Goal: Task Accomplishment & Management: Use online tool/utility

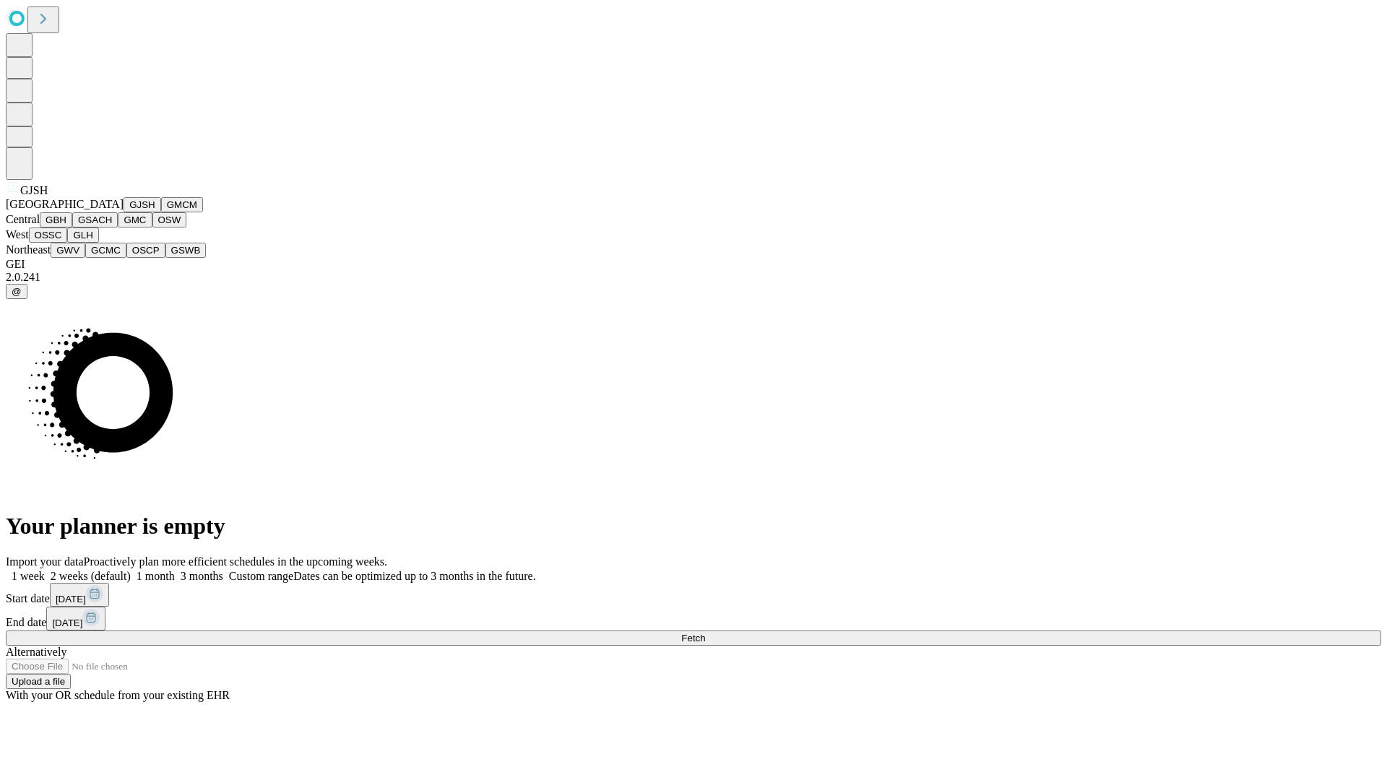
click at [124, 212] on button "GJSH" at bounding box center [143, 204] width 38 height 15
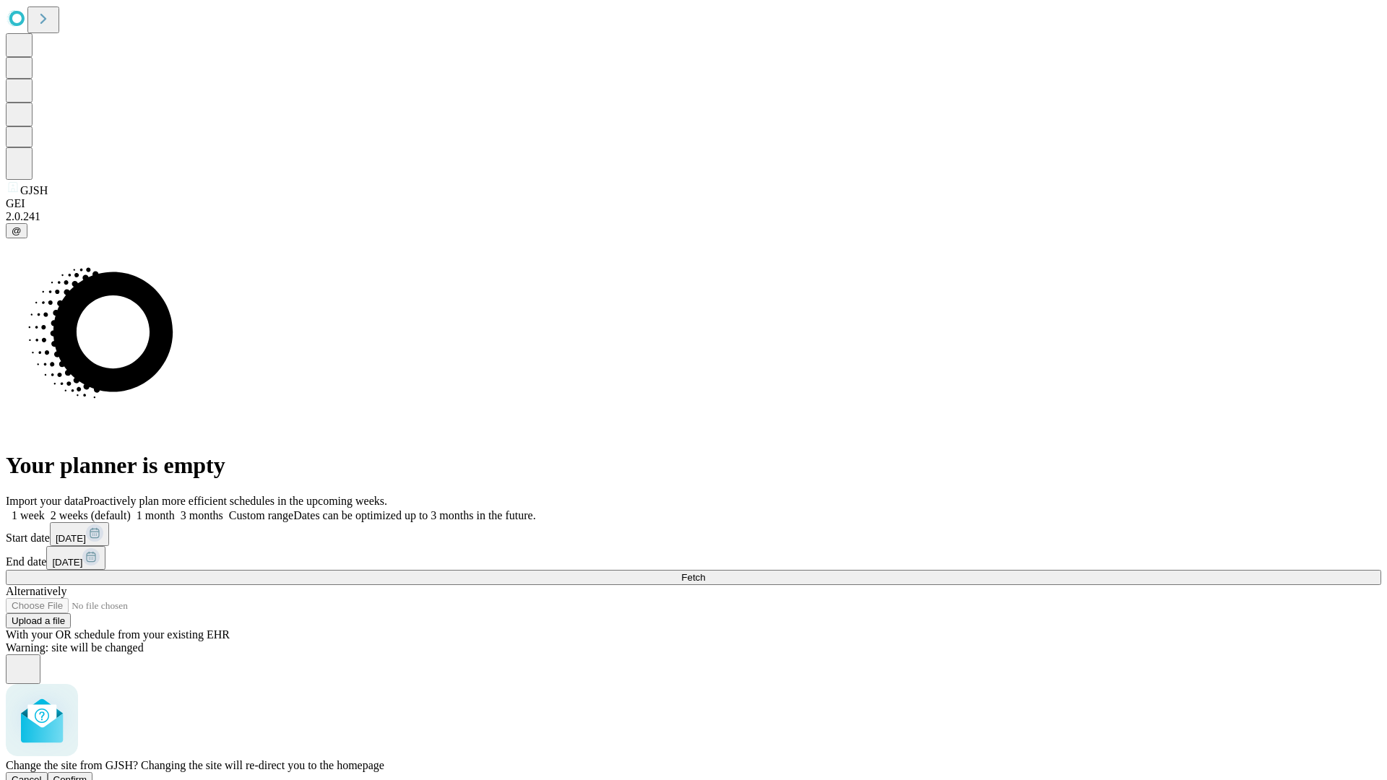
click at [87, 775] on span "Confirm" at bounding box center [70, 780] width 34 height 11
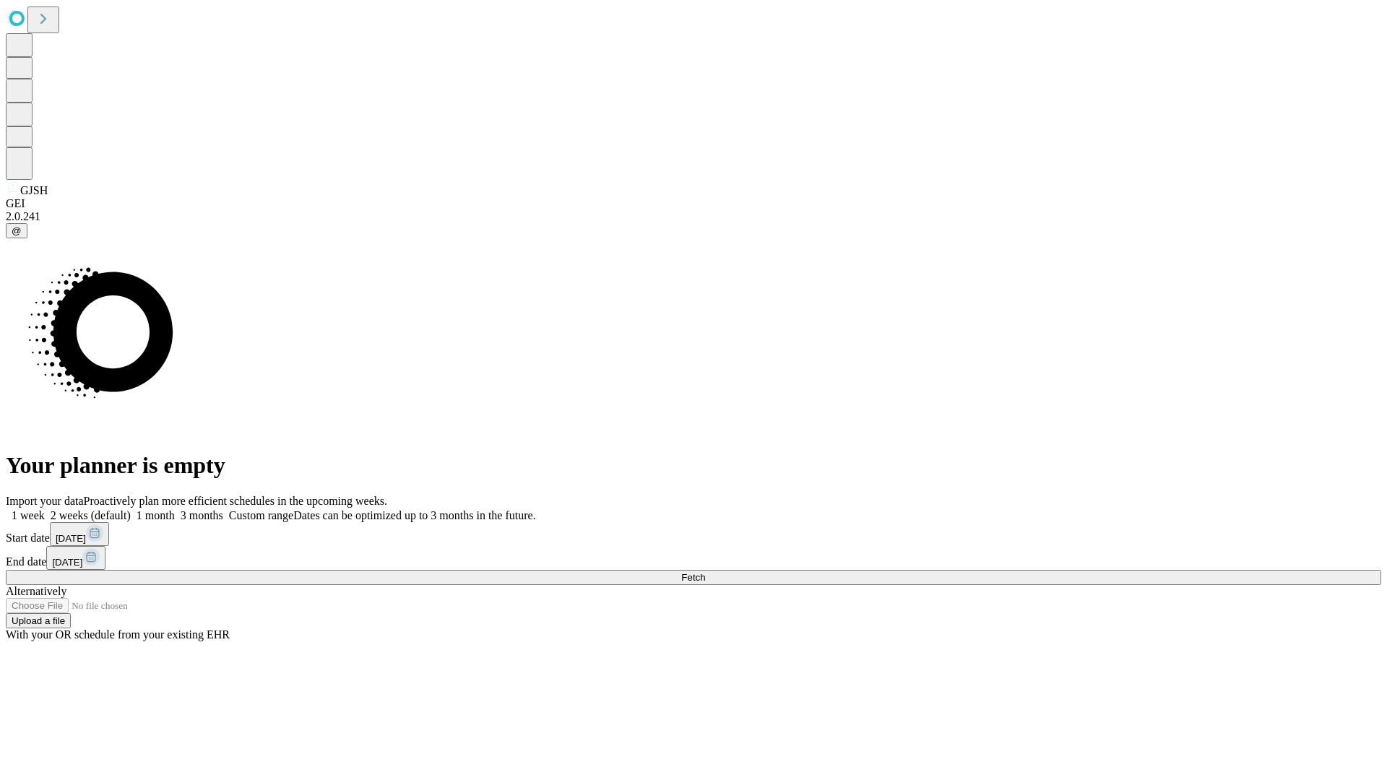
click at [175, 509] on label "1 month" at bounding box center [153, 515] width 44 height 12
click at [705, 572] on span "Fetch" at bounding box center [693, 577] width 24 height 11
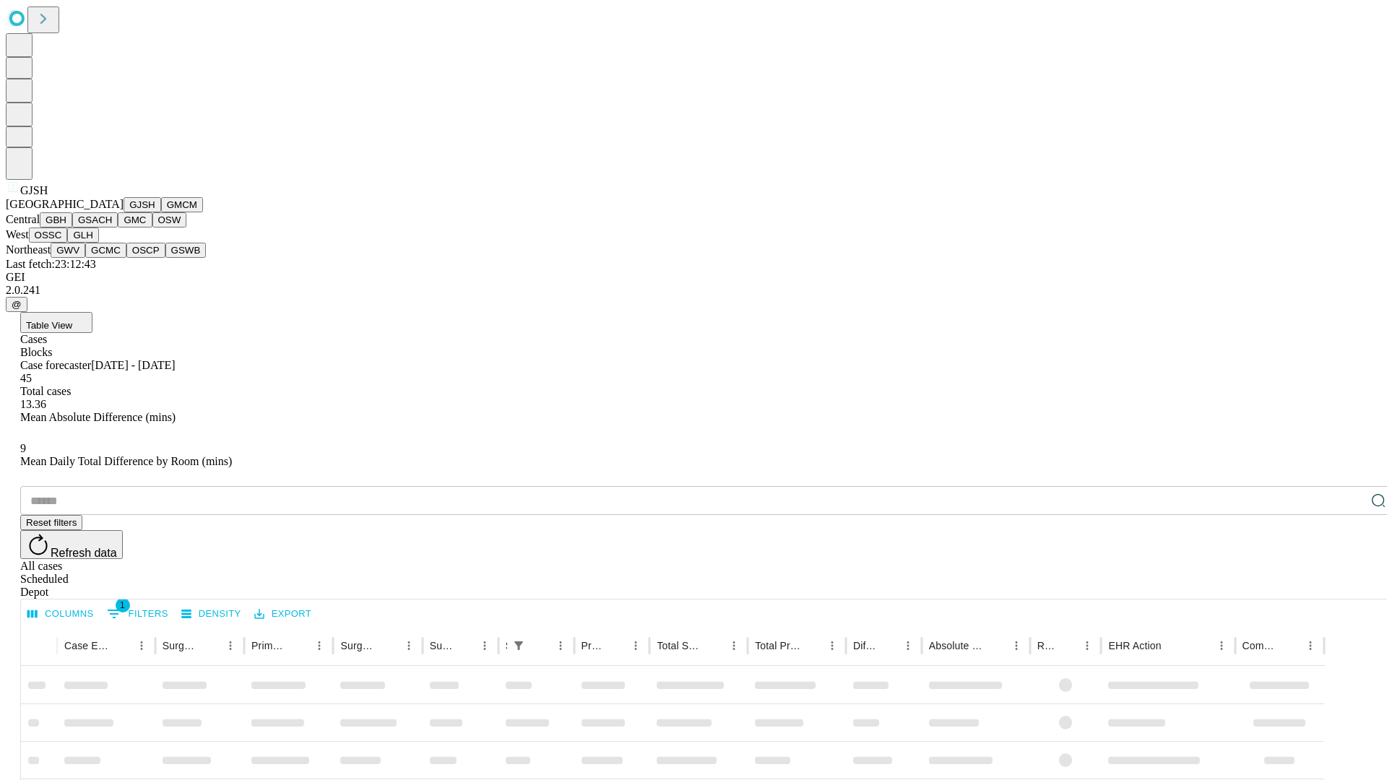
click at [161, 212] on button "GMCM" at bounding box center [182, 204] width 42 height 15
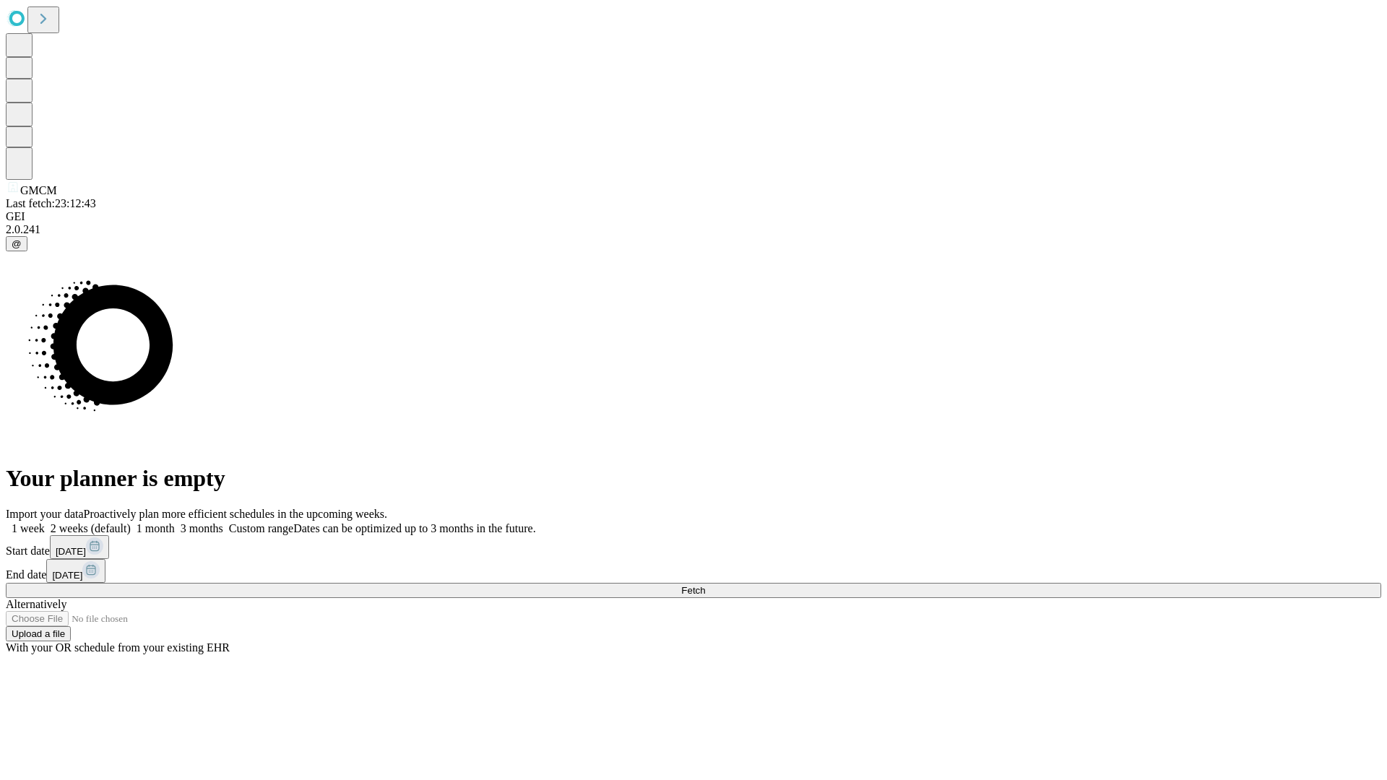
click at [175, 522] on label "1 month" at bounding box center [153, 528] width 44 height 12
click at [705, 585] on span "Fetch" at bounding box center [693, 590] width 24 height 11
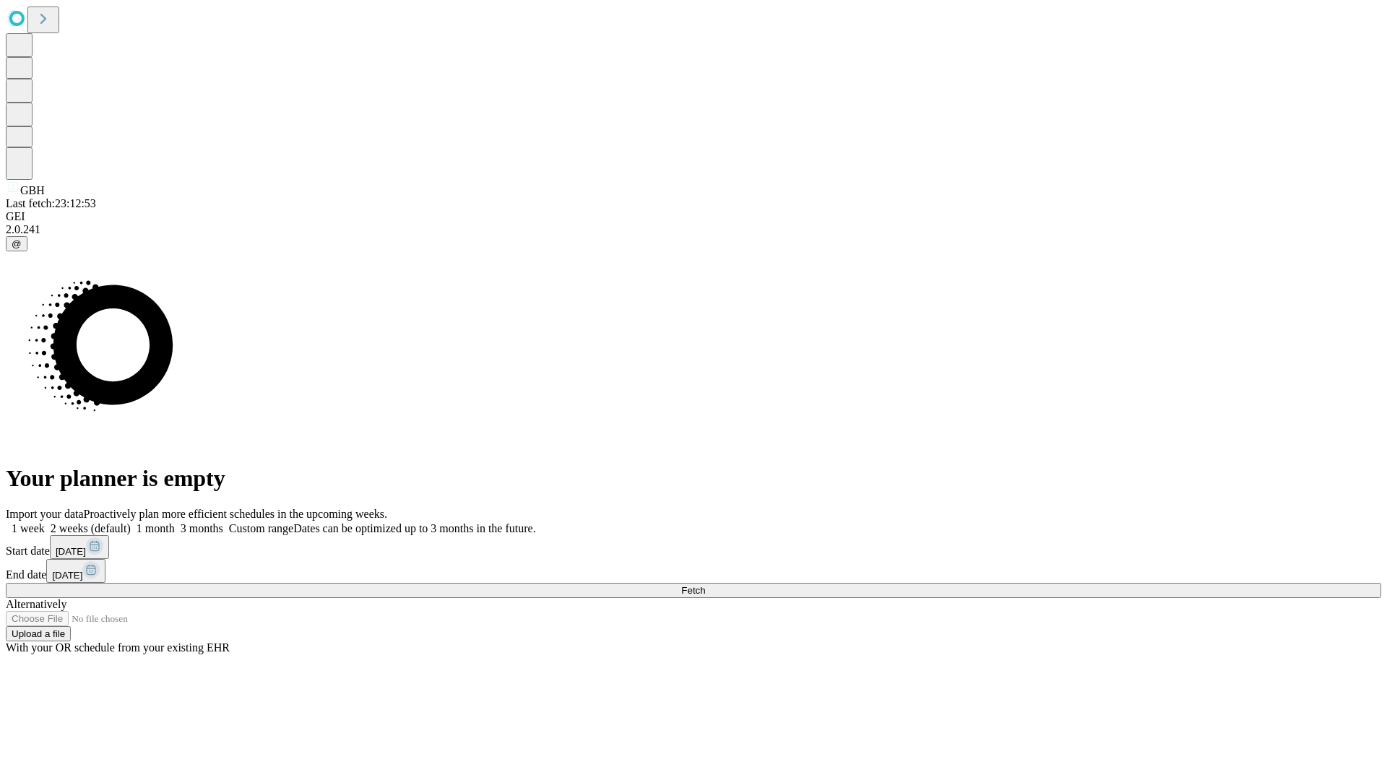
click at [175, 522] on label "1 month" at bounding box center [153, 528] width 44 height 12
click at [705, 585] on span "Fetch" at bounding box center [693, 590] width 24 height 11
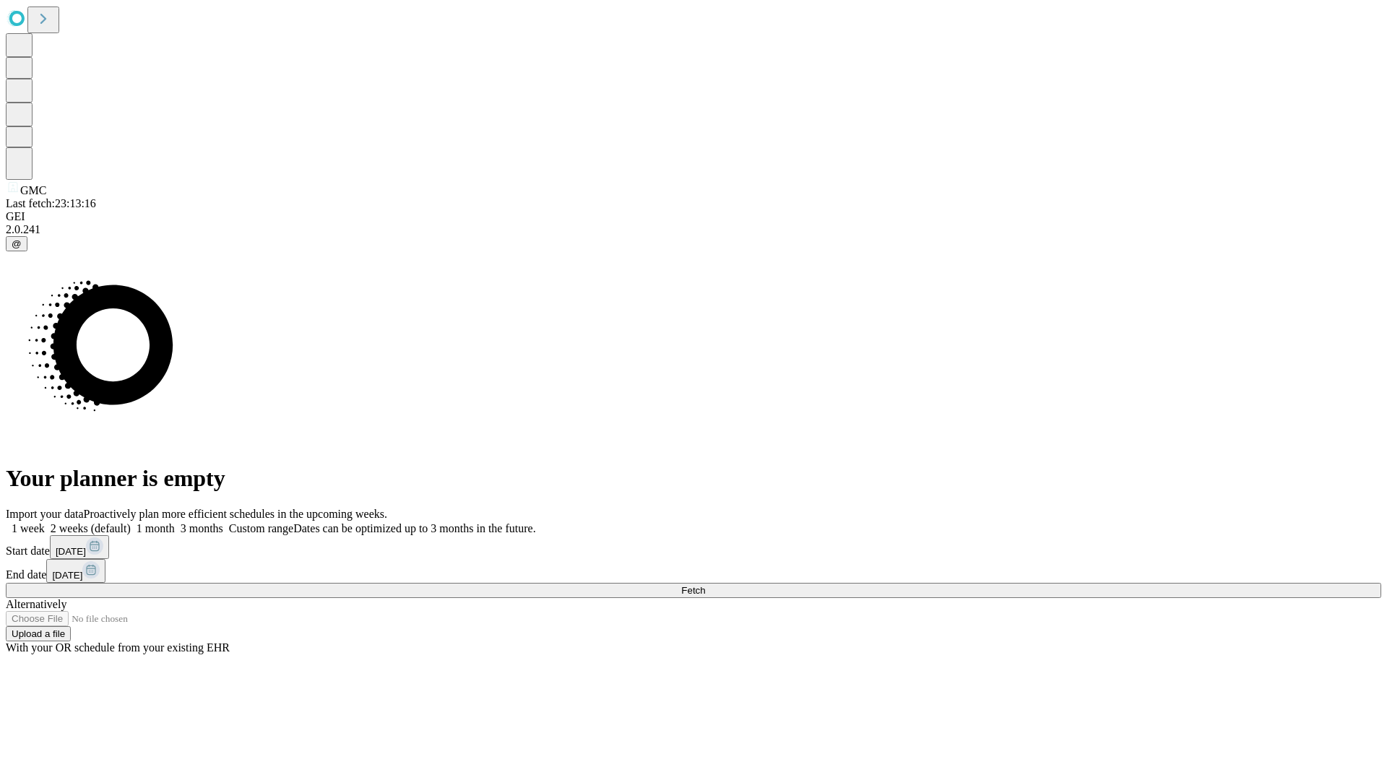
click at [175, 522] on label "1 month" at bounding box center [153, 528] width 44 height 12
click at [705, 585] on span "Fetch" at bounding box center [693, 590] width 24 height 11
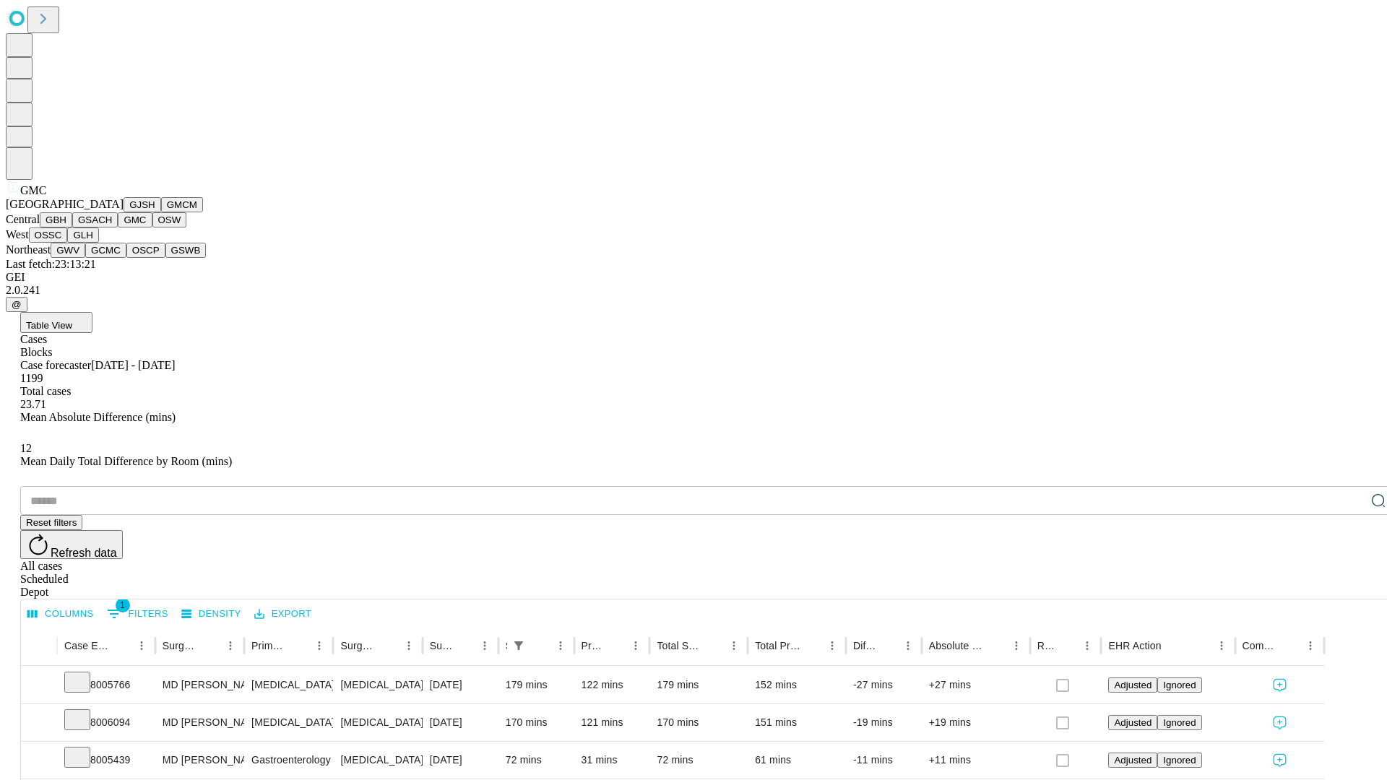
click at [152, 228] on button "OSW" at bounding box center [169, 219] width 35 height 15
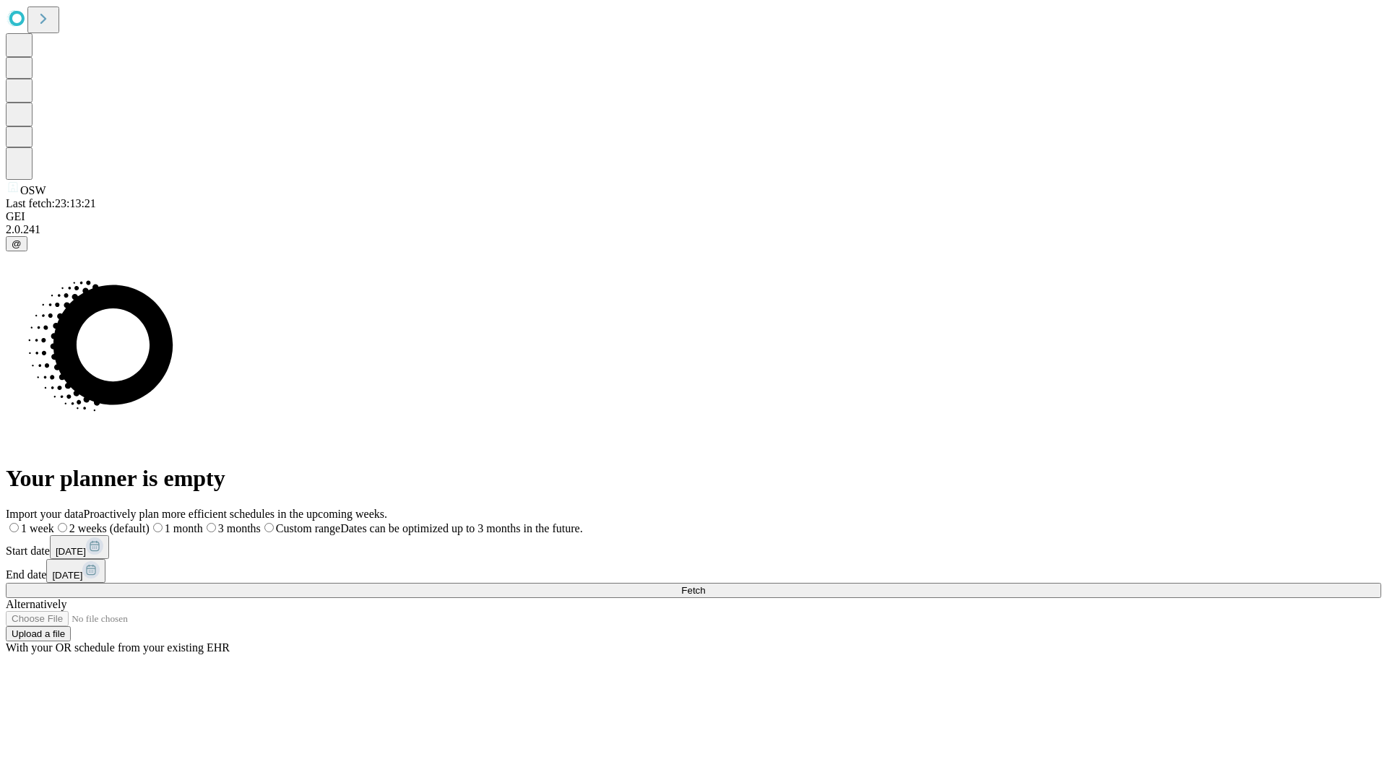
click at [203, 522] on label "1 month" at bounding box center [176, 528] width 53 height 12
click at [705, 585] on span "Fetch" at bounding box center [693, 590] width 24 height 11
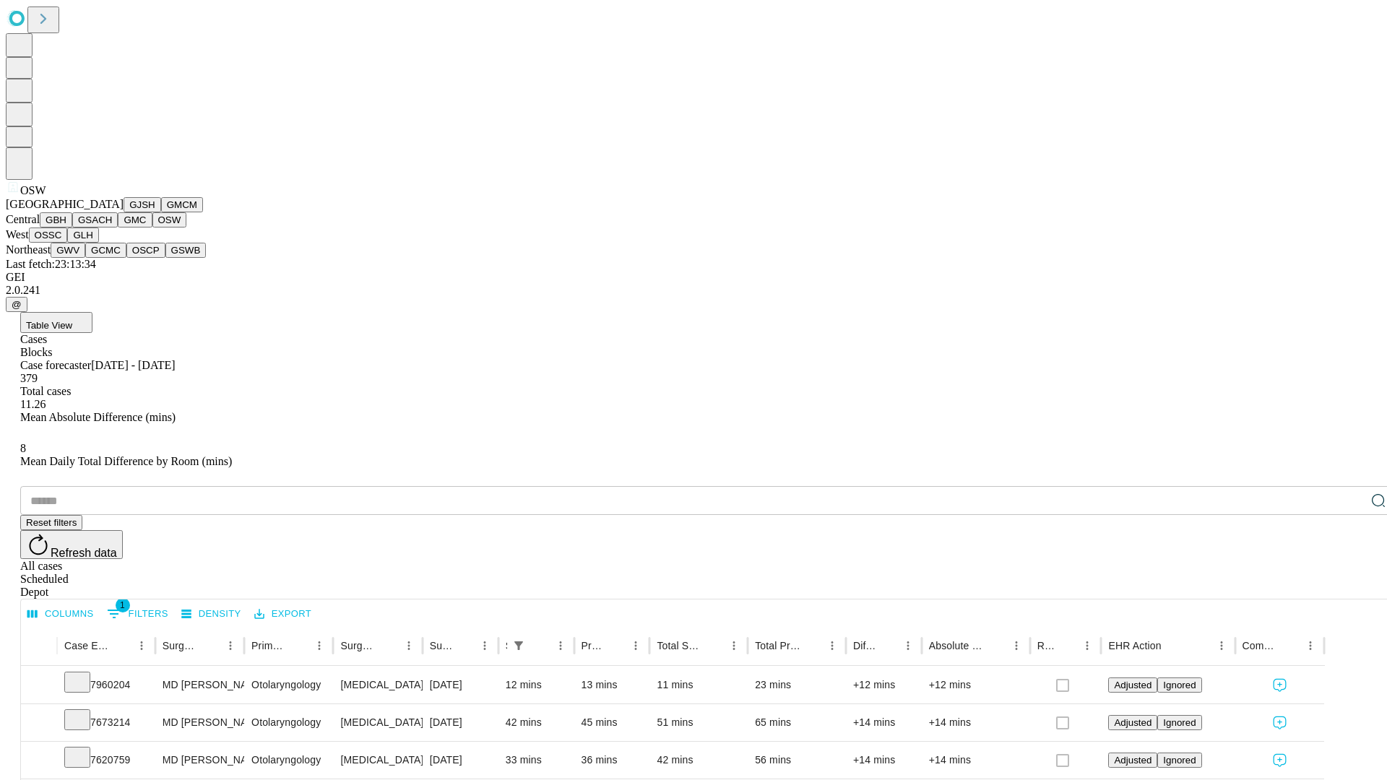
click at [68, 243] on button "OSSC" at bounding box center [48, 235] width 39 height 15
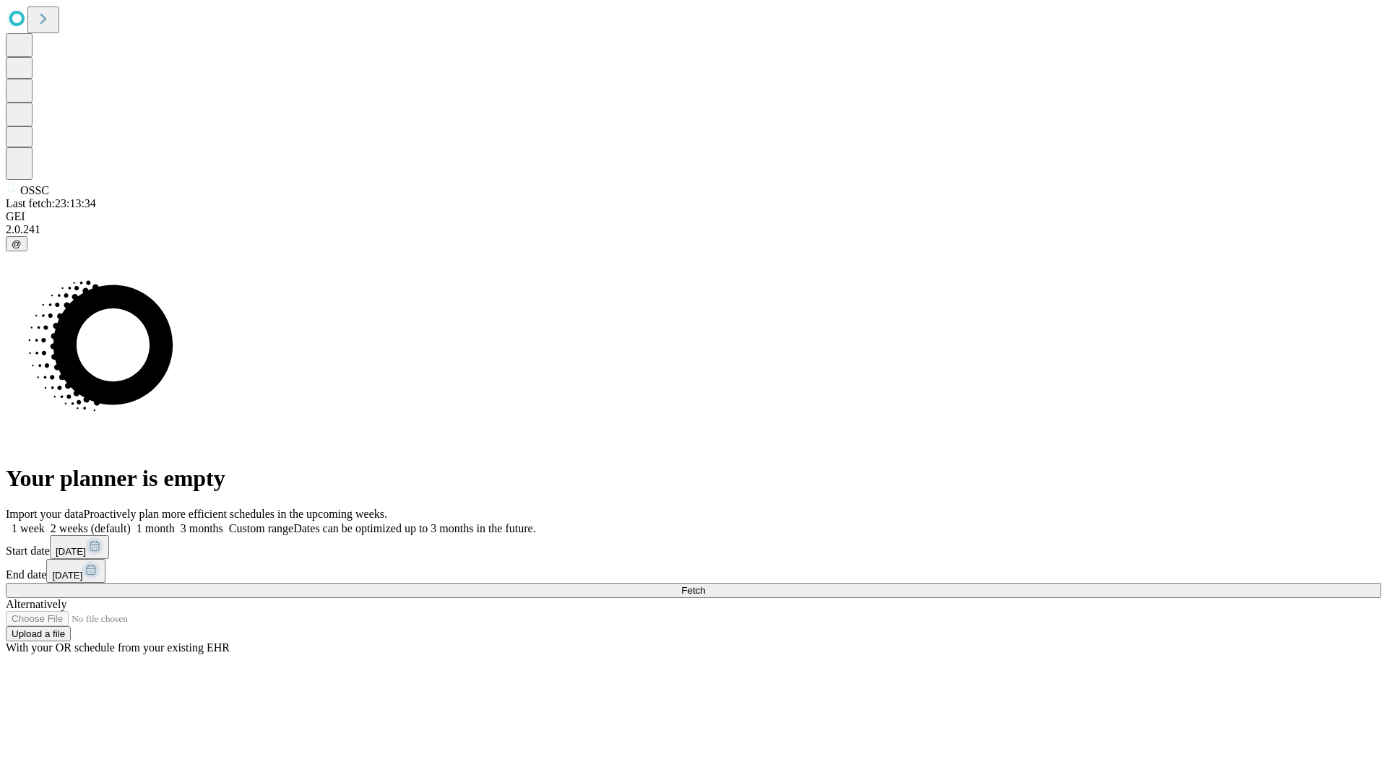
click at [175, 522] on label "1 month" at bounding box center [153, 528] width 44 height 12
click at [705, 585] on span "Fetch" at bounding box center [693, 590] width 24 height 11
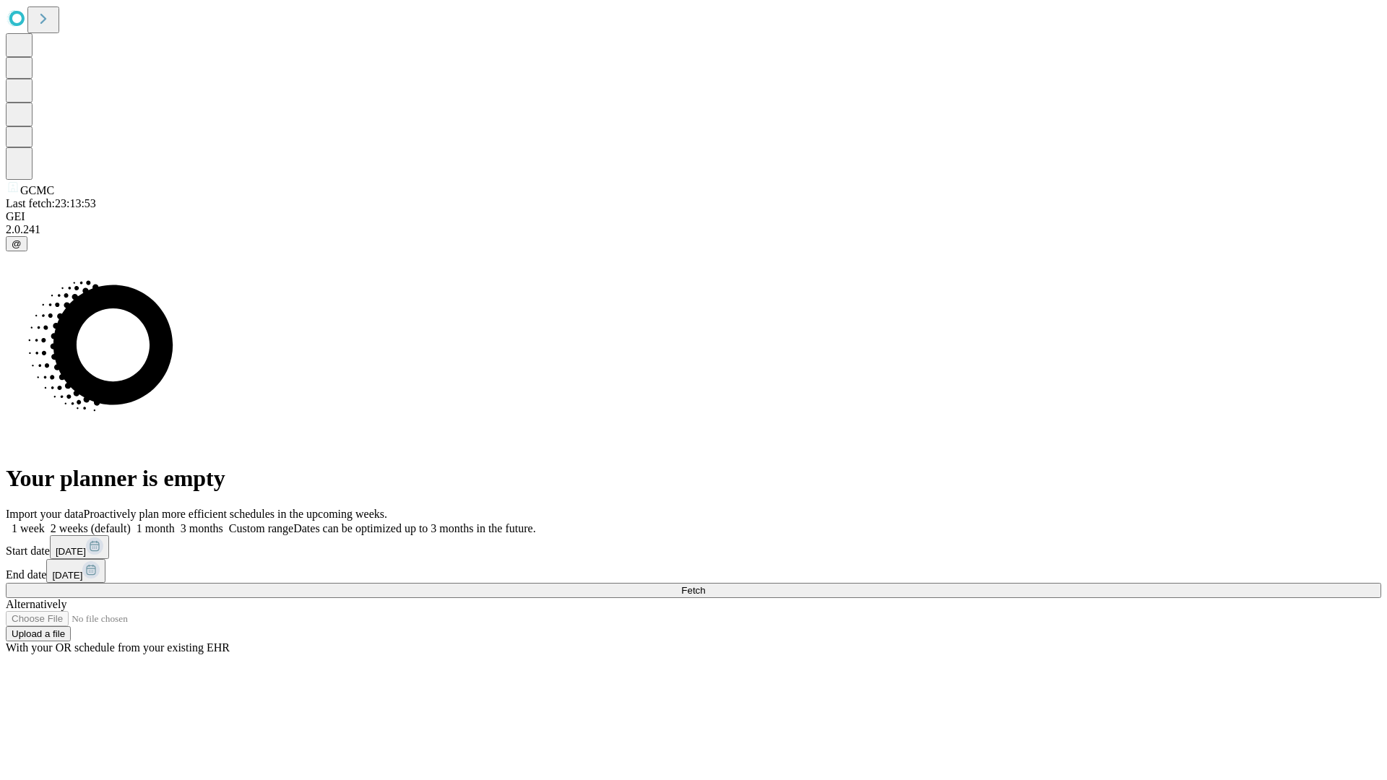
click at [705, 585] on span "Fetch" at bounding box center [693, 590] width 24 height 11
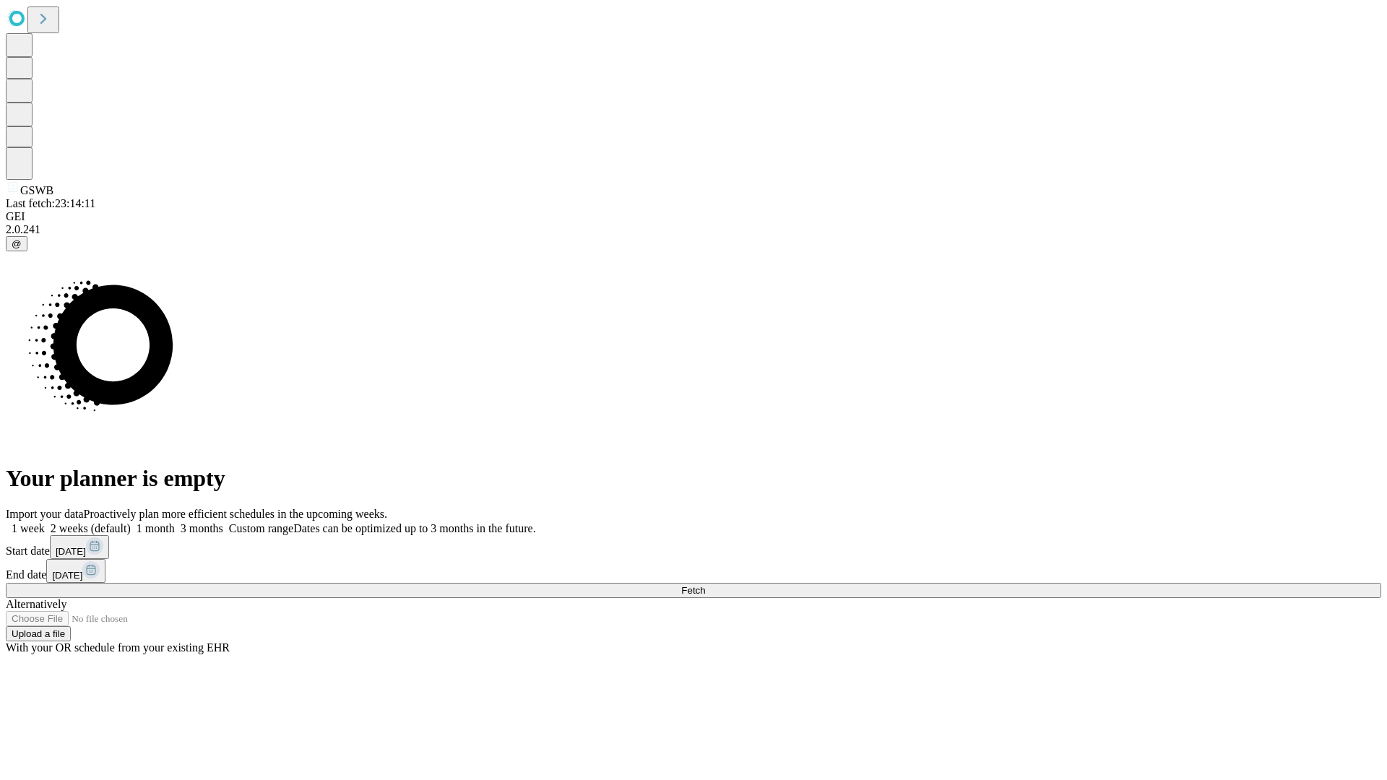
click at [175, 522] on label "1 month" at bounding box center [153, 528] width 44 height 12
click at [705, 585] on span "Fetch" at bounding box center [693, 590] width 24 height 11
